Goal: Transaction & Acquisition: Purchase product/service

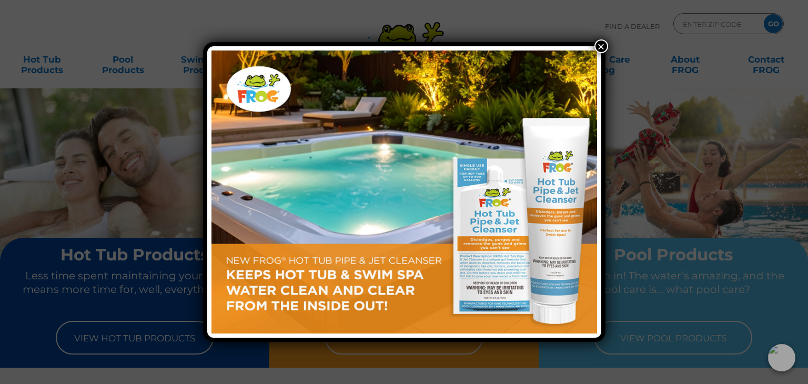
click at [600, 45] on button "×" at bounding box center [601, 46] width 14 height 14
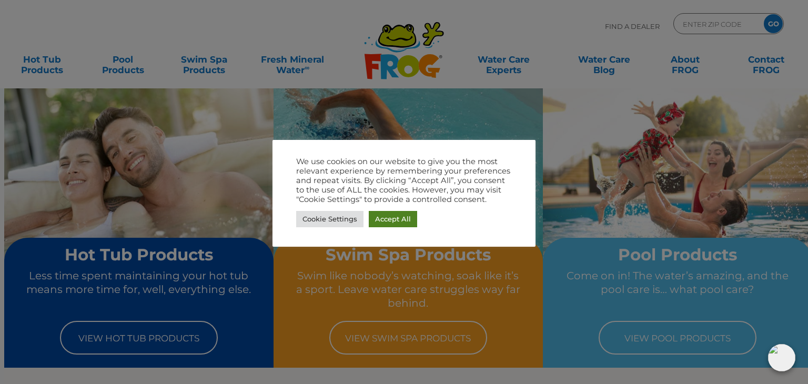
click at [387, 223] on link "Accept All" at bounding box center [393, 219] width 48 height 16
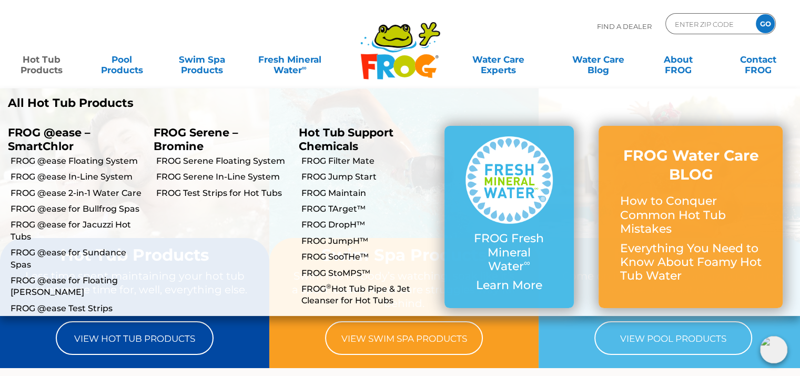
click at [46, 70] on link "Hot Tub Products" at bounding box center [42, 59] width 62 height 21
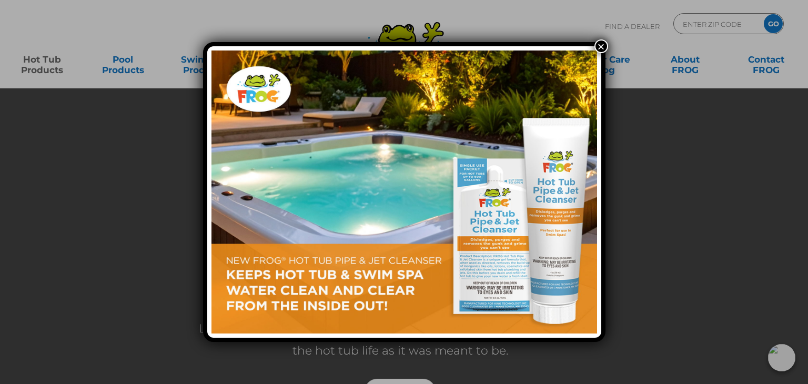
click at [601, 41] on button "×" at bounding box center [601, 46] width 14 height 14
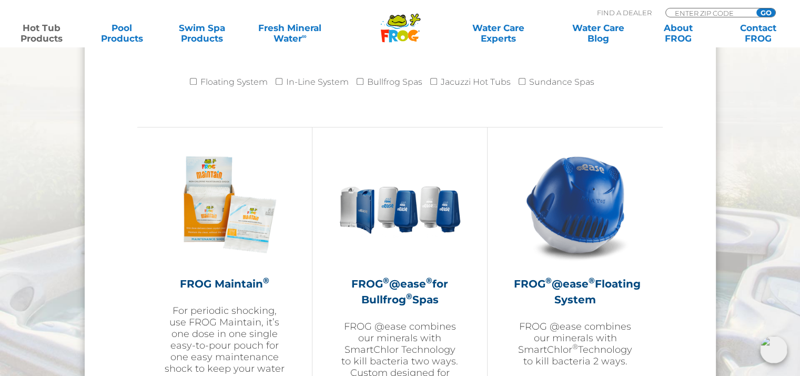
scroll to position [1052, 0]
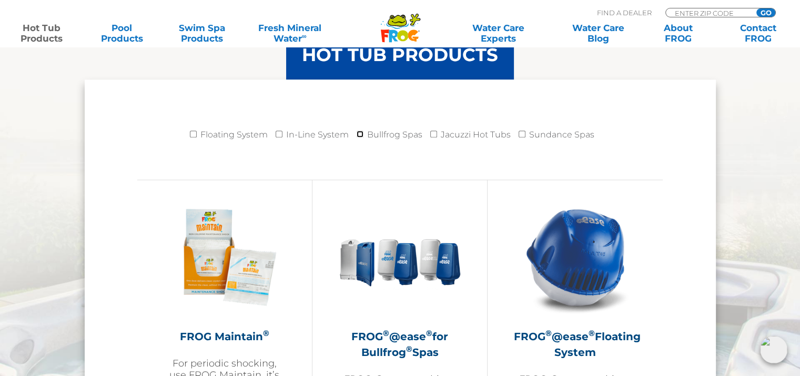
click at [362, 133] on input "Bullfrog Spas" at bounding box center [360, 133] width 7 height 7
checkbox input "true"
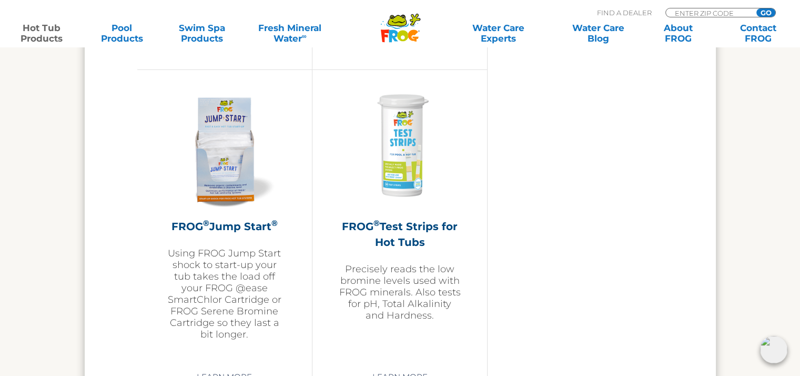
scroll to position [2549, 0]
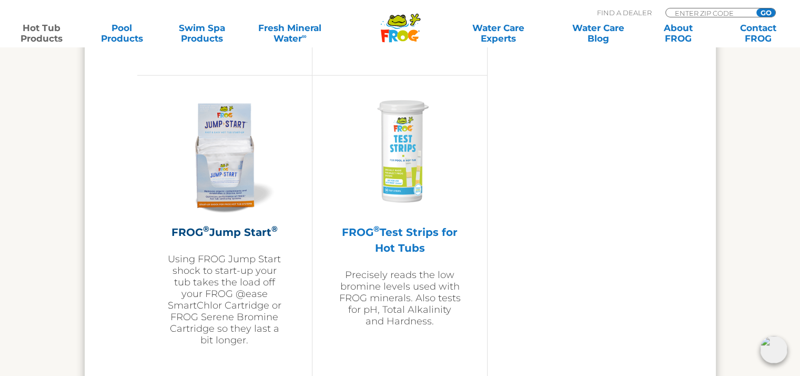
click at [407, 146] on img at bounding box center [400, 153] width 122 height 122
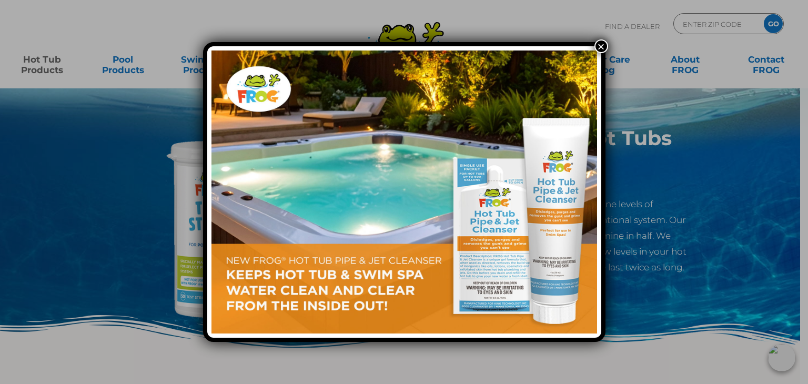
click at [599, 42] on button "×" at bounding box center [601, 46] width 14 height 14
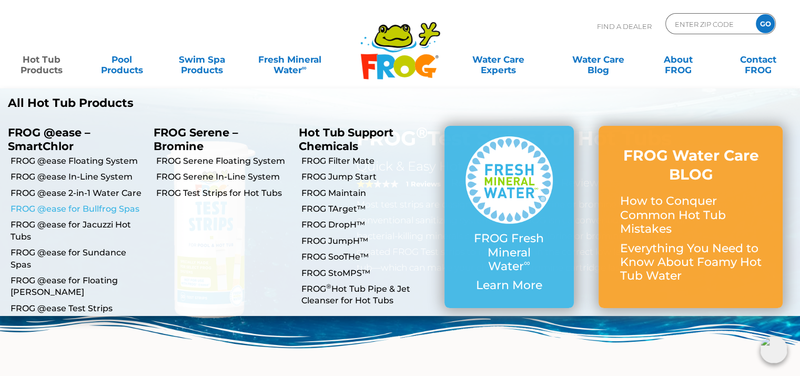
click at [86, 209] on link "FROG @ease for Bullfrog Spas" at bounding box center [78, 209] width 135 height 12
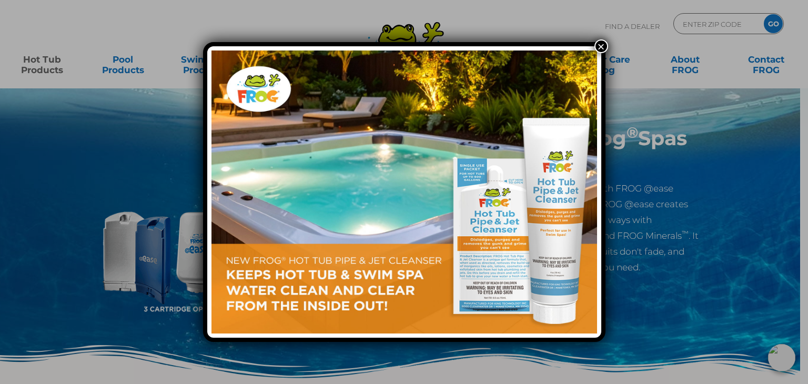
click at [597, 43] on button "×" at bounding box center [601, 46] width 14 height 14
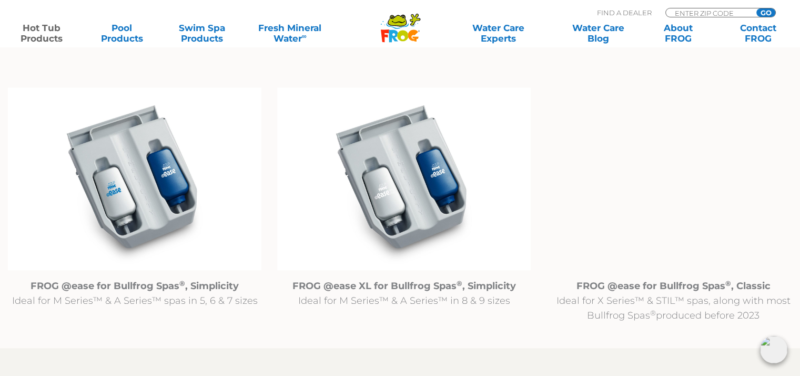
scroll to position [1105, 0]
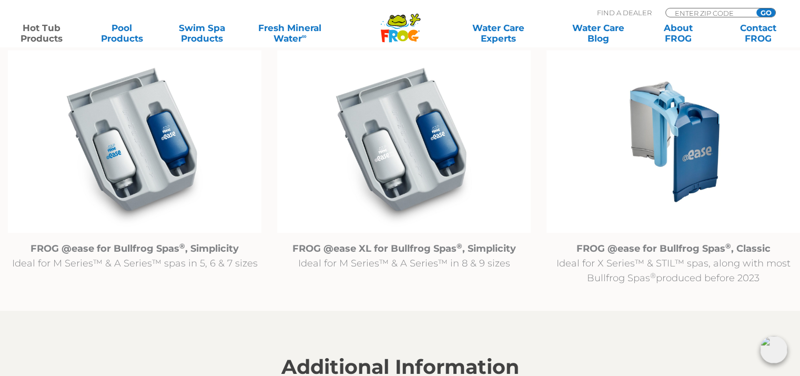
click at [408, 173] on img at bounding box center [404, 141] width 254 height 183
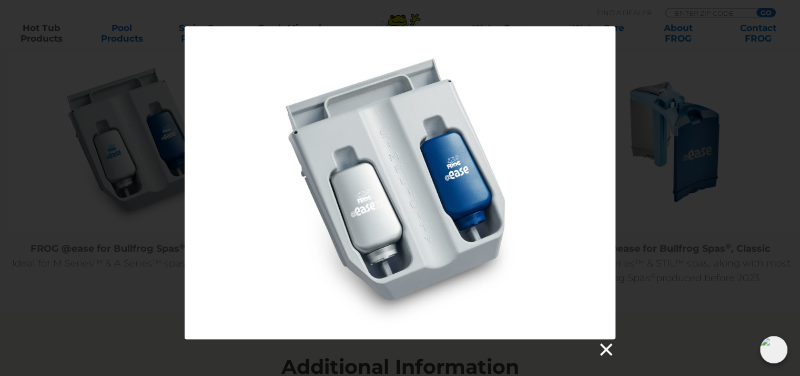
click at [600, 354] on link at bounding box center [605, 349] width 16 height 16
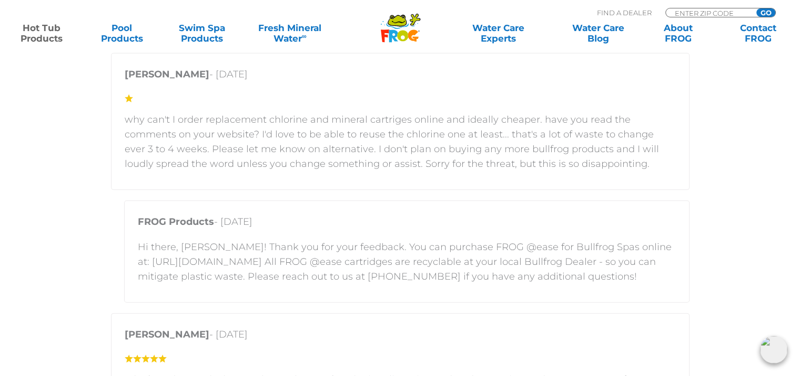
scroll to position [2209, 0]
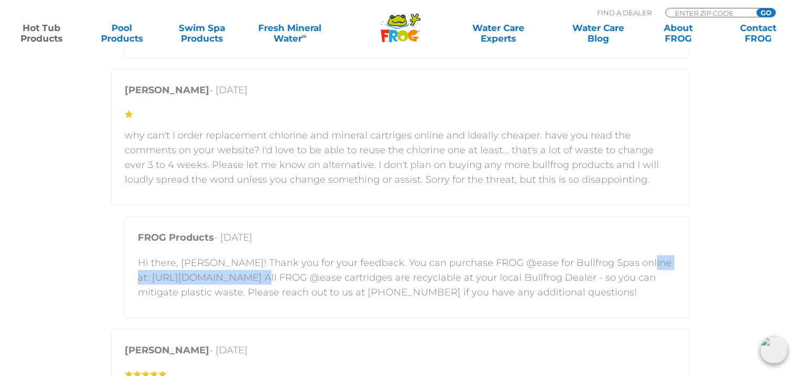
drag, startPoint x: 272, startPoint y: 275, endPoint x: 139, endPoint y: 270, distance: 133.7
click at [139, 270] on p "Hi there, Chris! Thank you for your feedback. You can purchase FROG @ease for B…" at bounding box center [407, 277] width 538 height 44
copy p "https://shop.bullfrogspas.com"
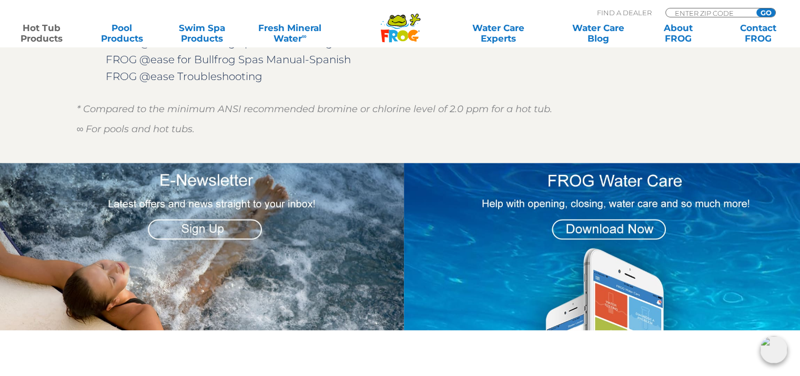
scroll to position [1578, 0]
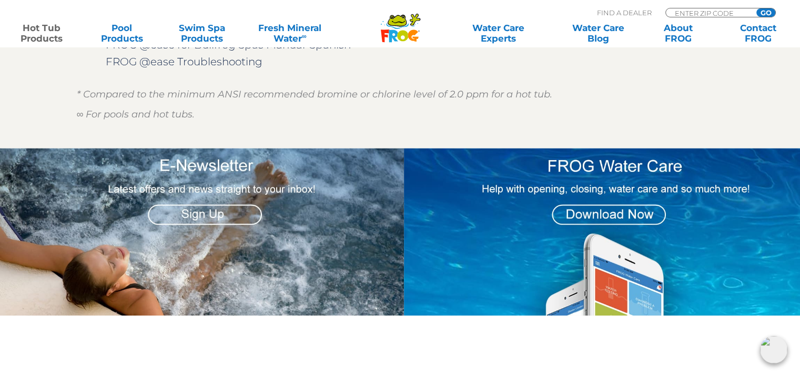
click at [48, 28] on link "Hot Tub Products" at bounding box center [42, 33] width 62 height 21
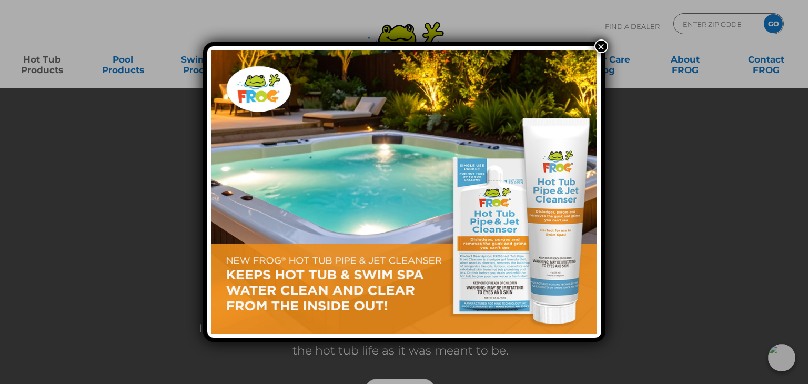
click at [599, 47] on button "×" at bounding box center [601, 46] width 14 height 14
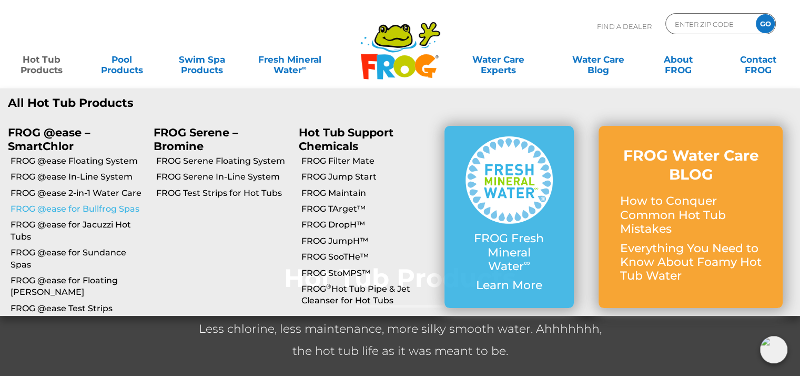
click at [105, 211] on link "FROG @ease for Bullfrog Spas" at bounding box center [78, 209] width 135 height 12
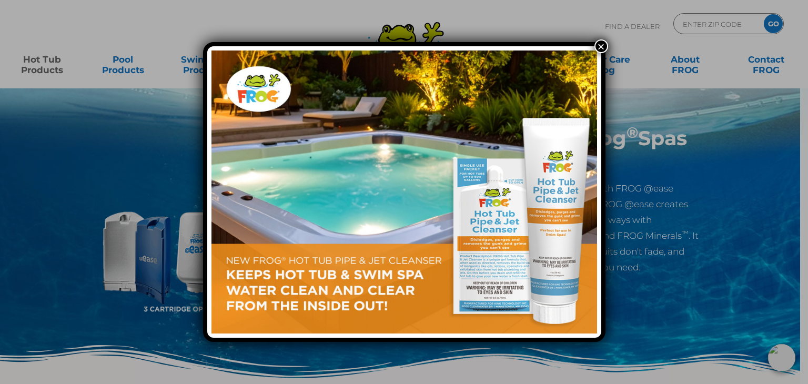
click at [598, 48] on button "×" at bounding box center [601, 46] width 14 height 14
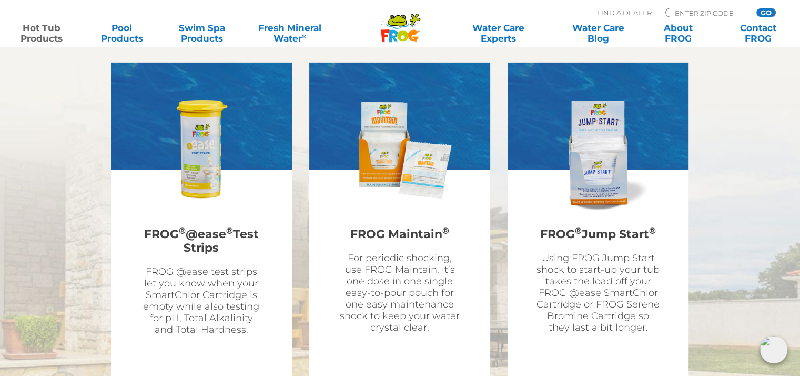
scroll to position [3471, 0]
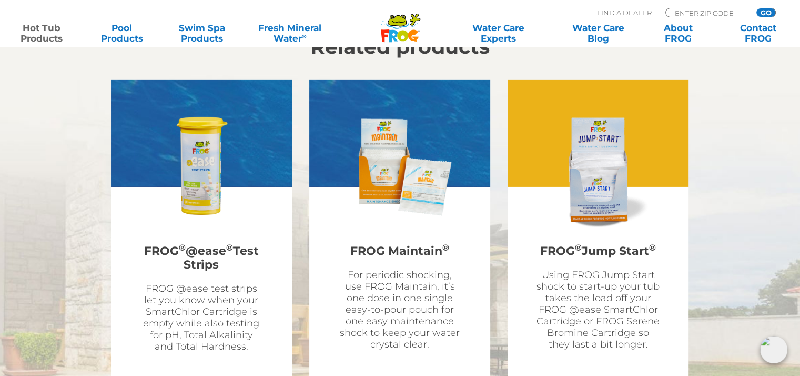
click at [632, 154] on img at bounding box center [598, 167] width 122 height 122
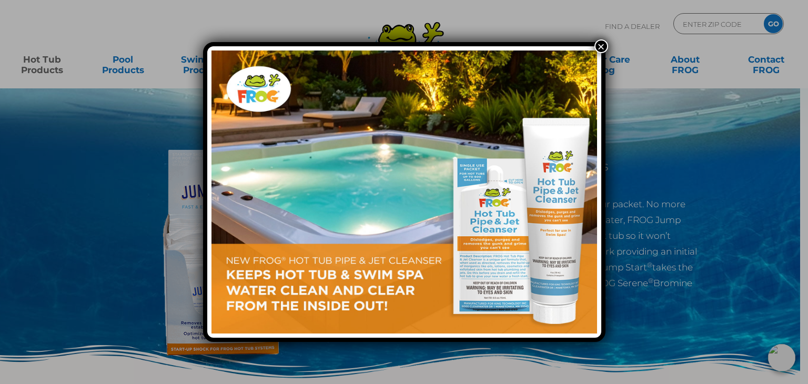
click at [598, 44] on button "×" at bounding box center [601, 46] width 14 height 14
